Goal: Information Seeking & Learning: Learn about a topic

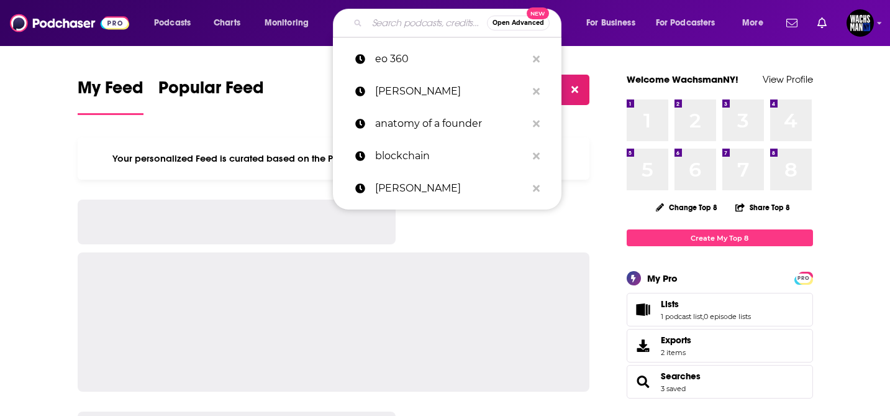
click at [391, 24] on input "Search podcasts, credits, & more..." at bounding box center [427, 23] width 120 height 20
paste input "Reuters"
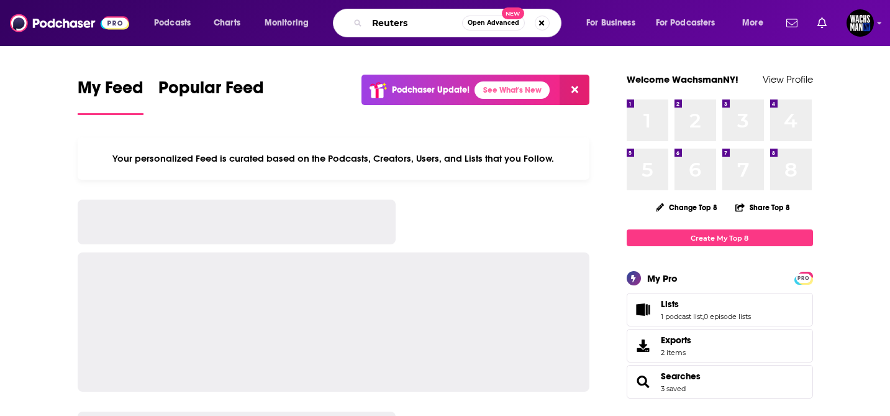
type input "Reuters"
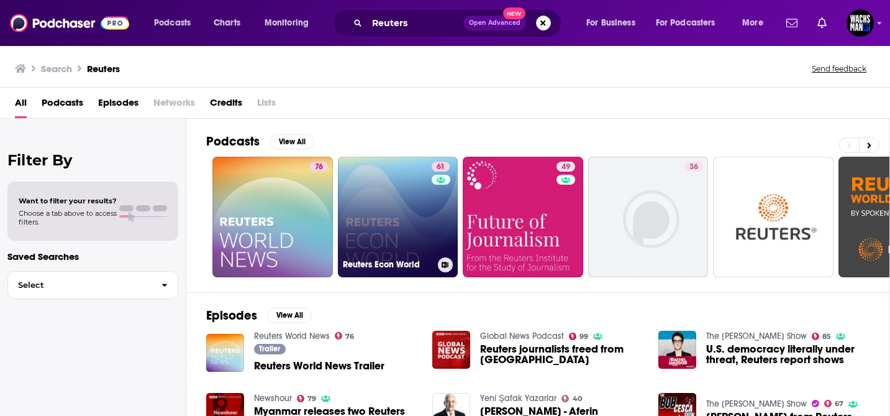
click at [390, 230] on link "61 Reuters Econ World" at bounding box center [398, 217] width 121 height 121
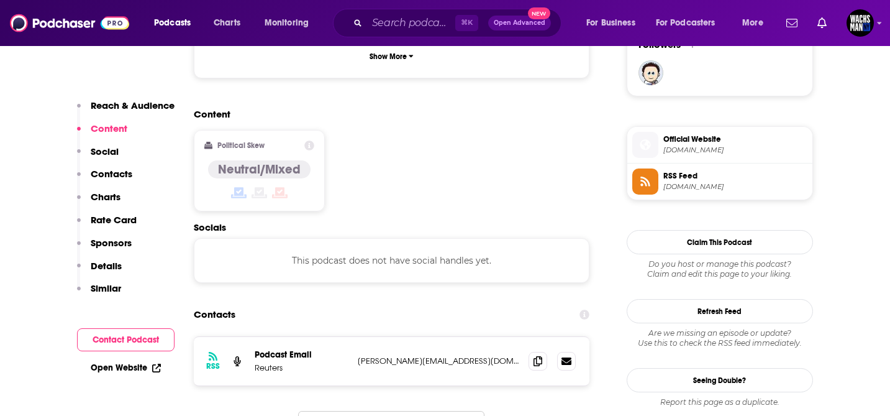
scroll to position [930, 0]
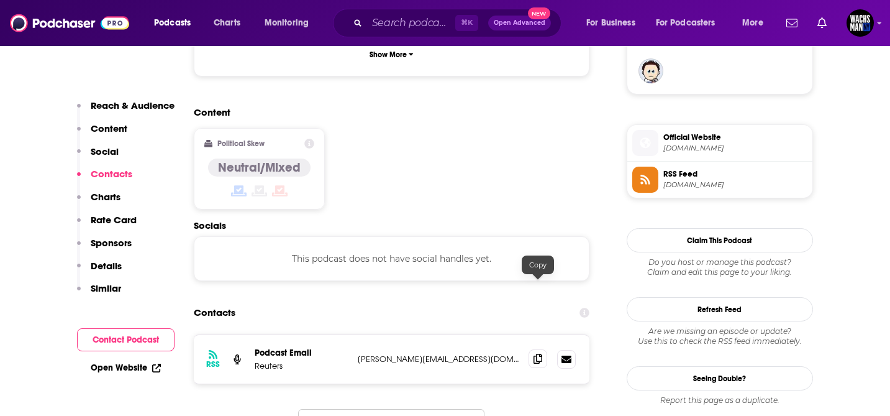
click at [534, 353] on icon at bounding box center [538, 358] width 9 height 10
